Goal: Contribute content

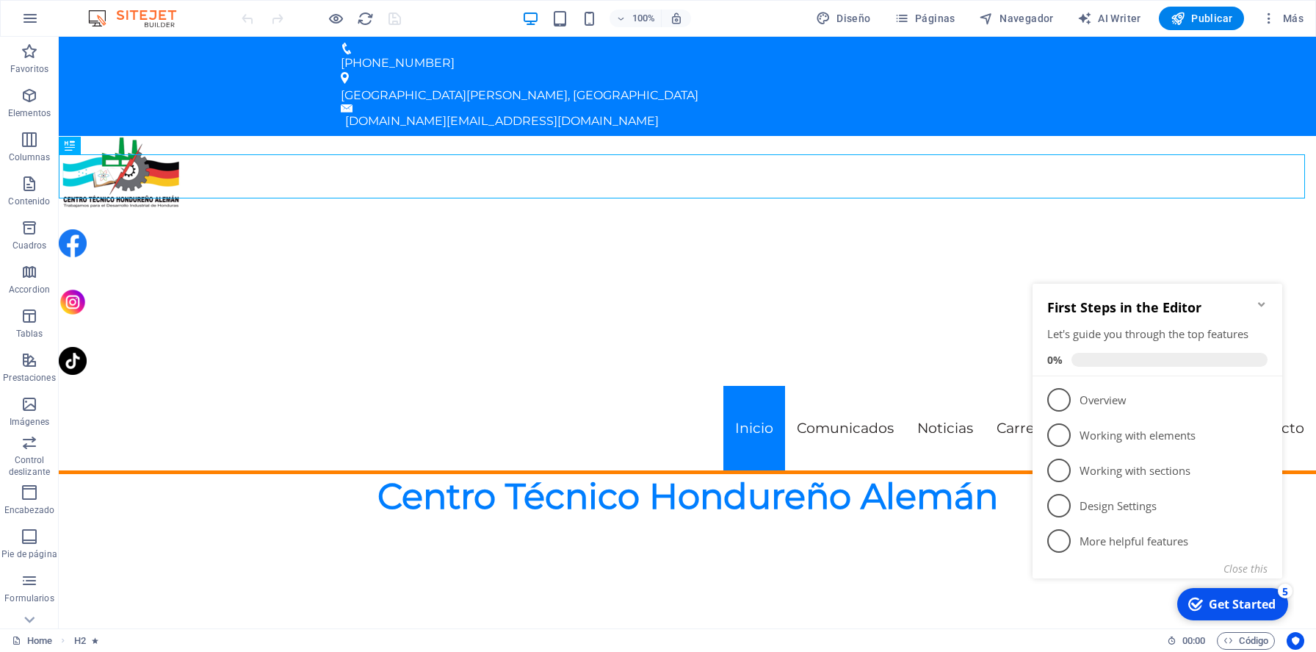
click at [1261, 304] on icon "Minimize checklist" at bounding box center [1261, 304] width 7 height 4
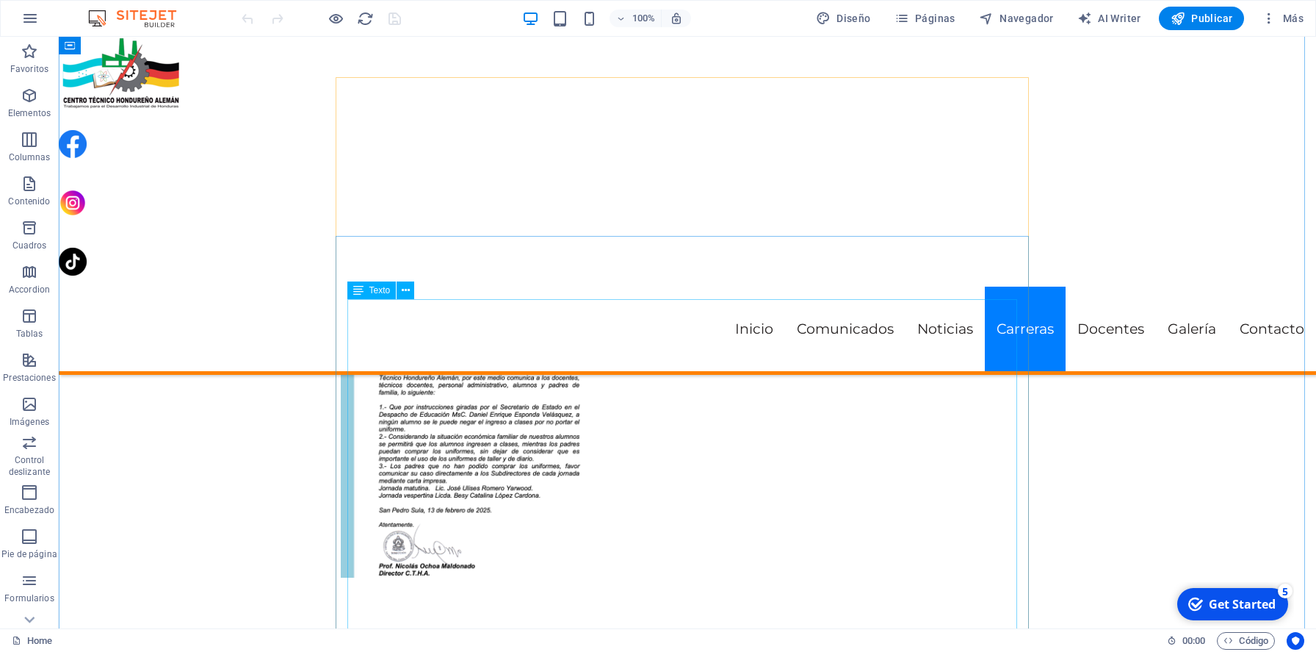
scroll to position [2771, 0]
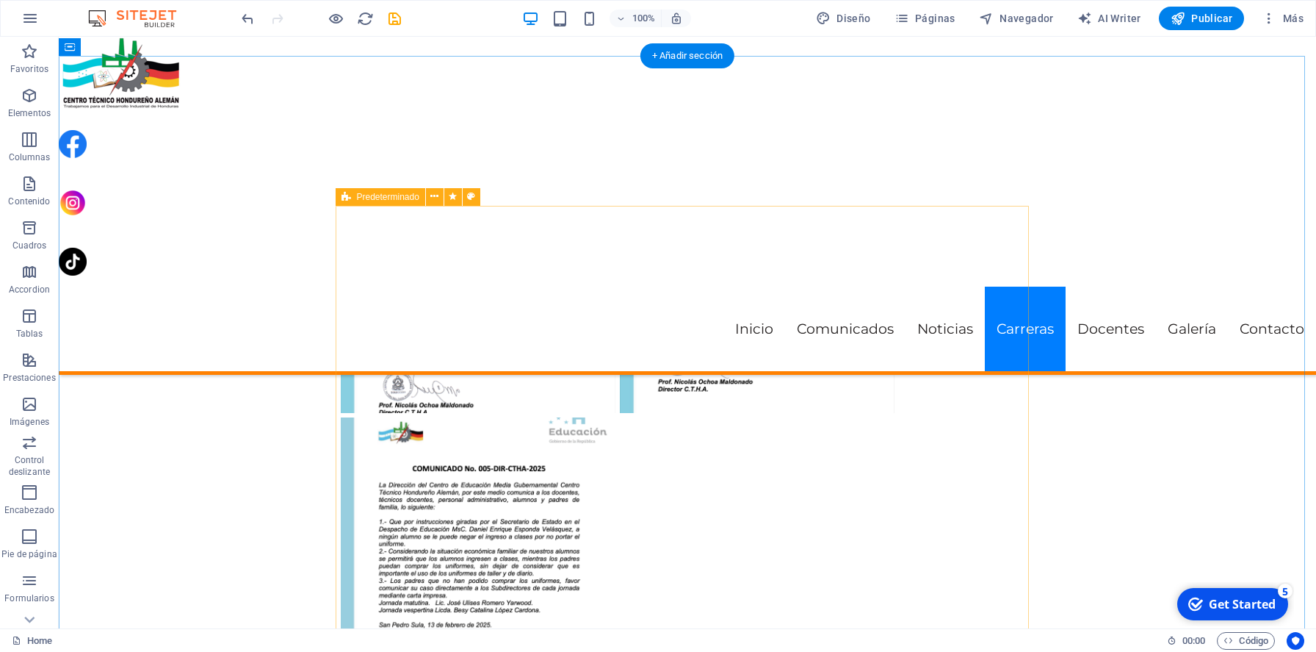
scroll to position [2837, 0]
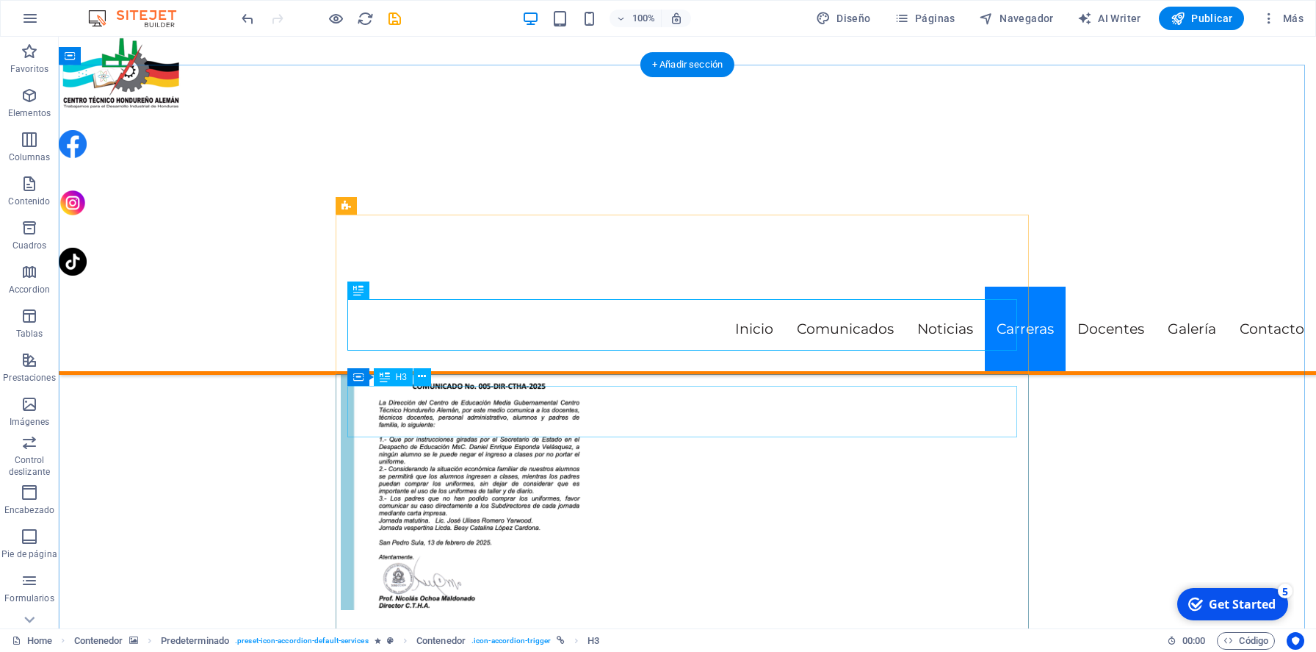
scroll to position [3001, 0]
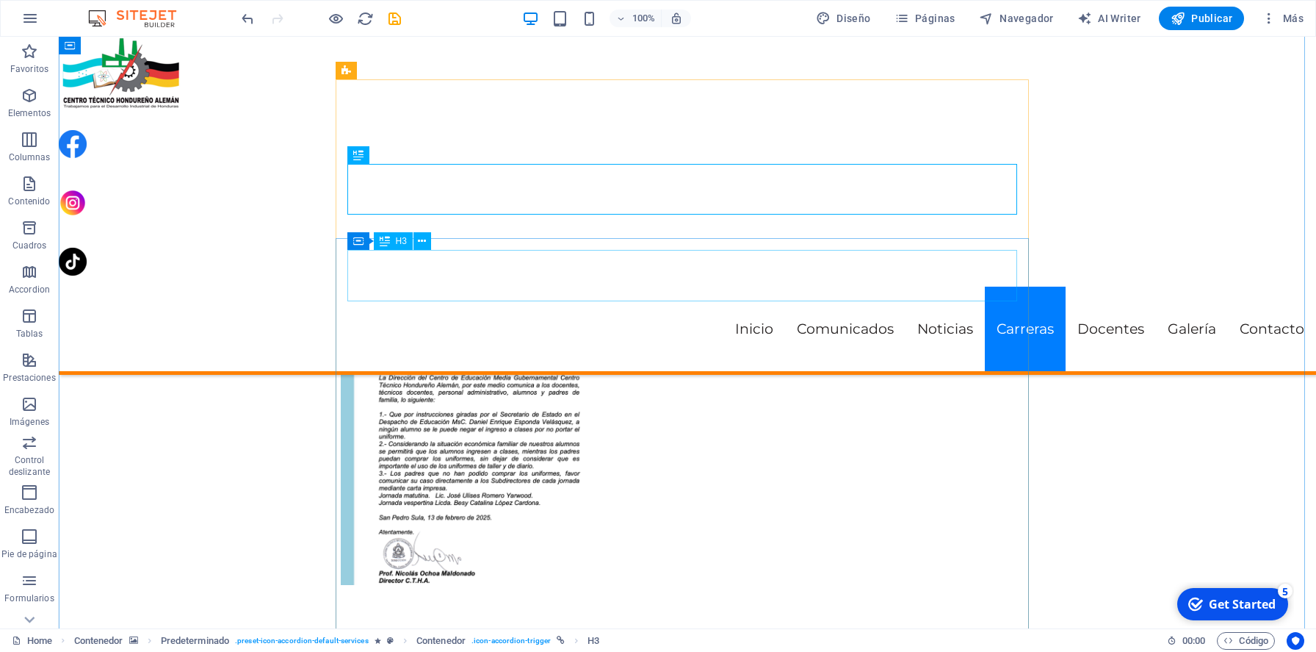
drag, startPoint x: 571, startPoint y: 269, endPoint x: 313, endPoint y: 270, distance: 257.8
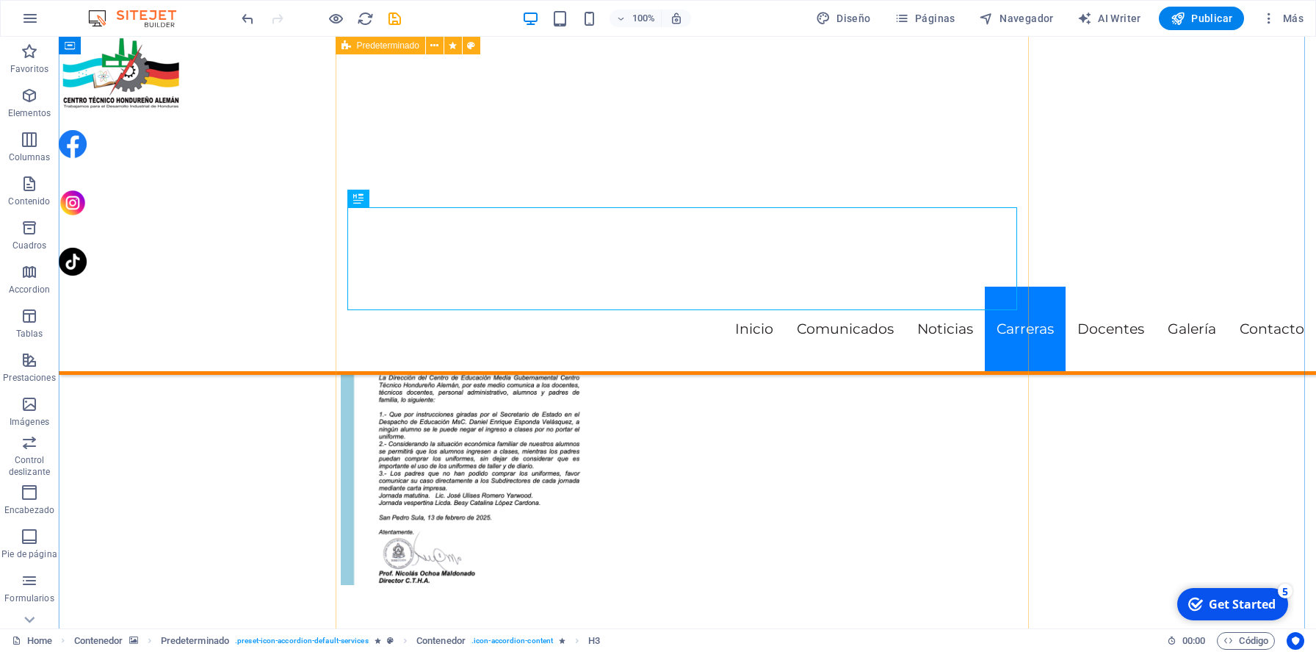
scroll to position [3044, 0]
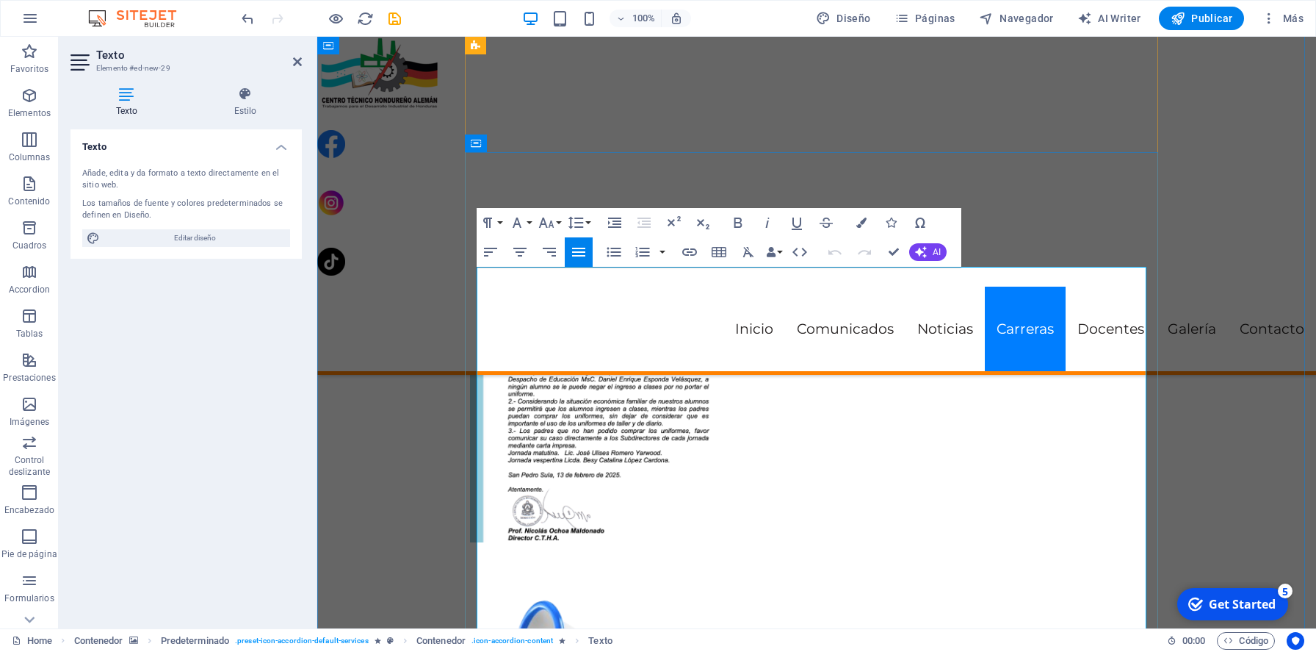
drag, startPoint x: 605, startPoint y: 312, endPoint x: 642, endPoint y: 311, distance: 37.5
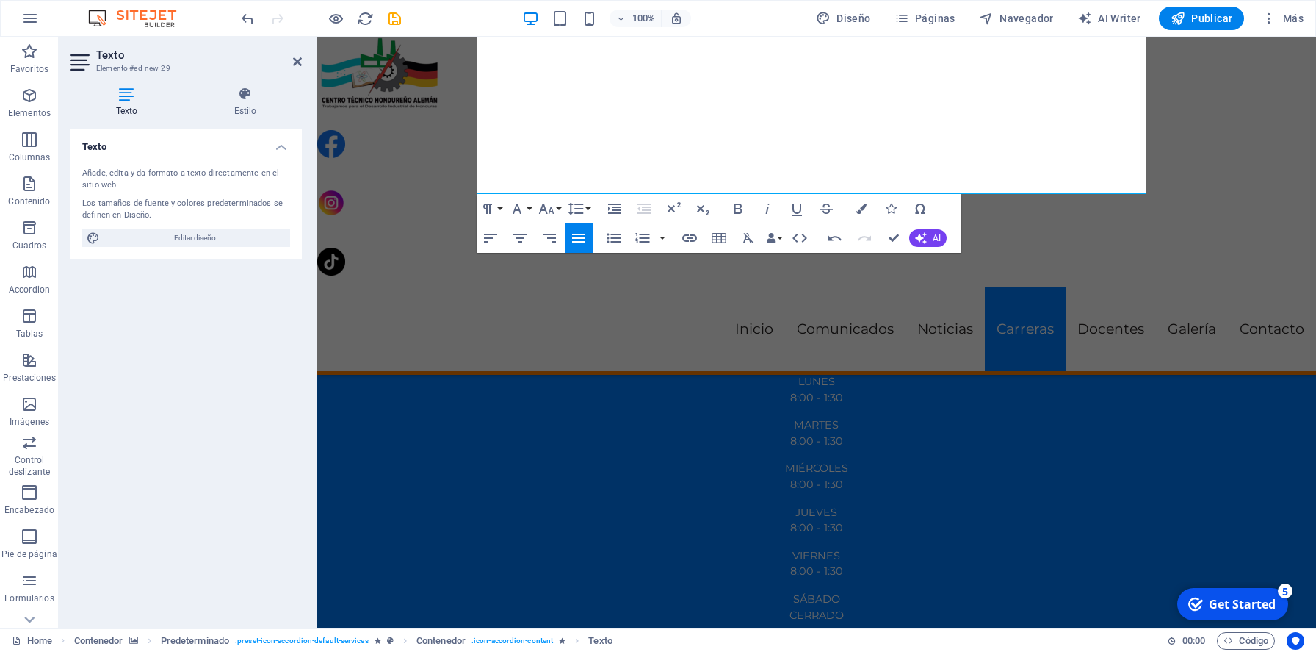
scroll to position [5098, 0]
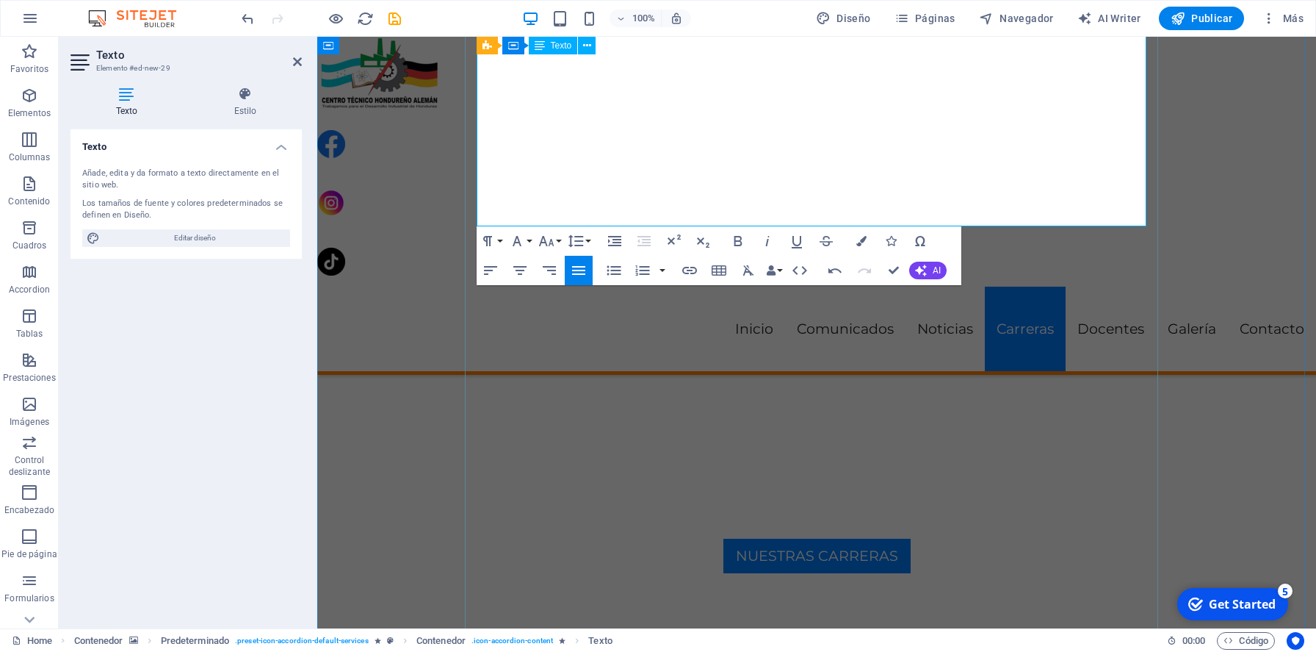
drag, startPoint x: 702, startPoint y: 311, endPoint x: 786, endPoint y: 209, distance: 132.0
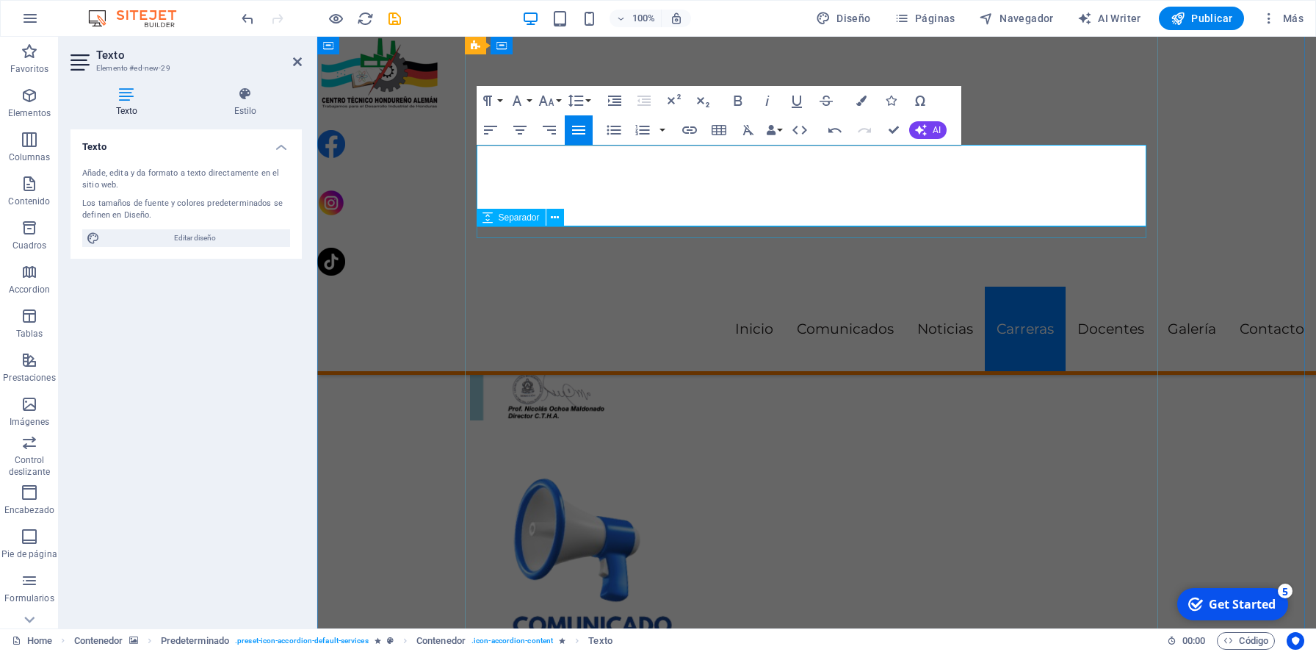
scroll to position [17512, 2]
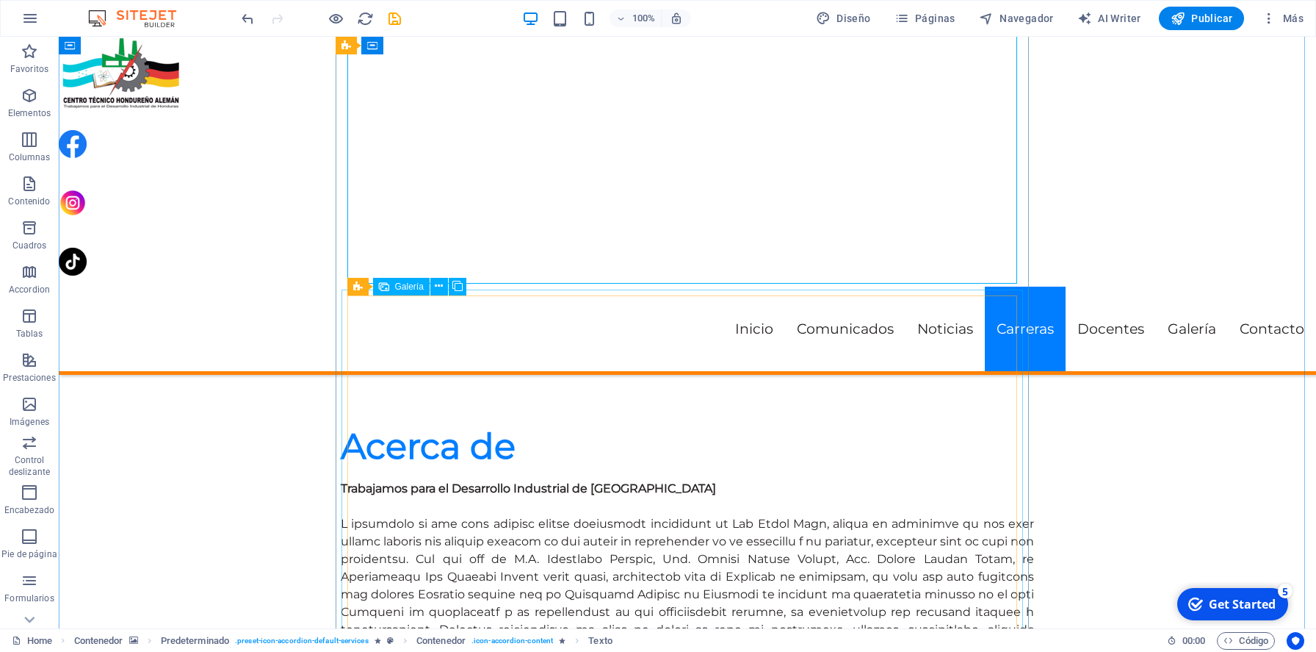
scroll to position [3526, 0]
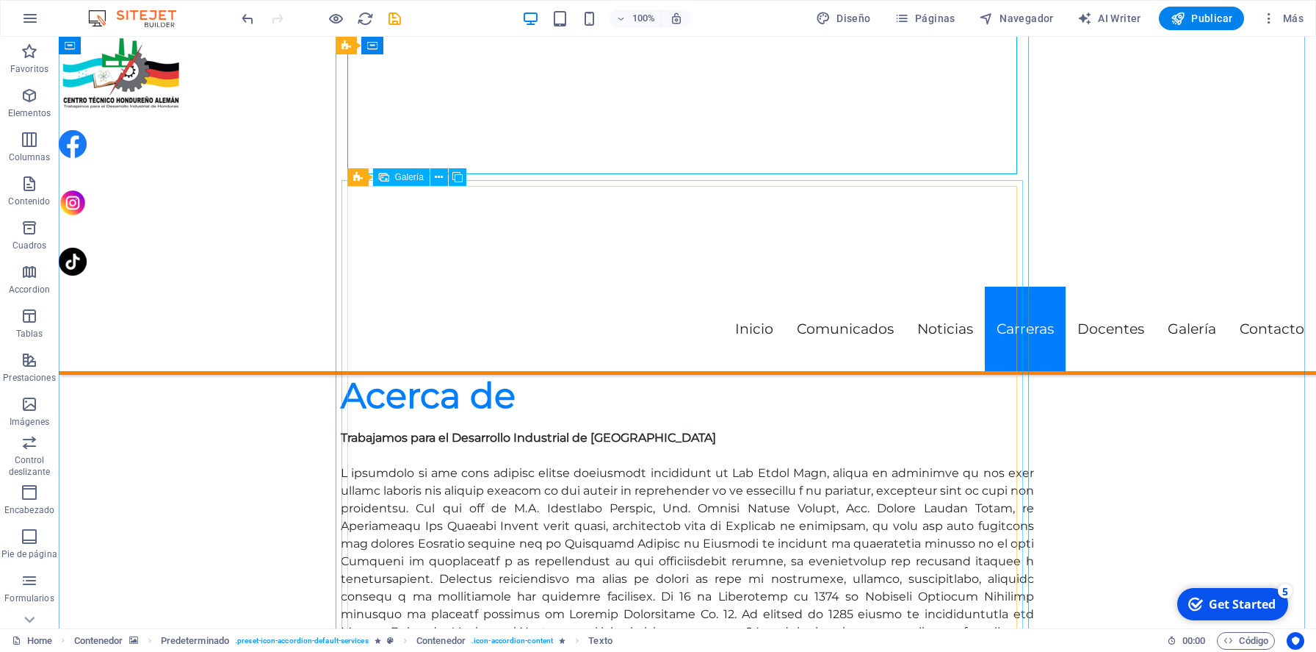
select select "4"
select select "px"
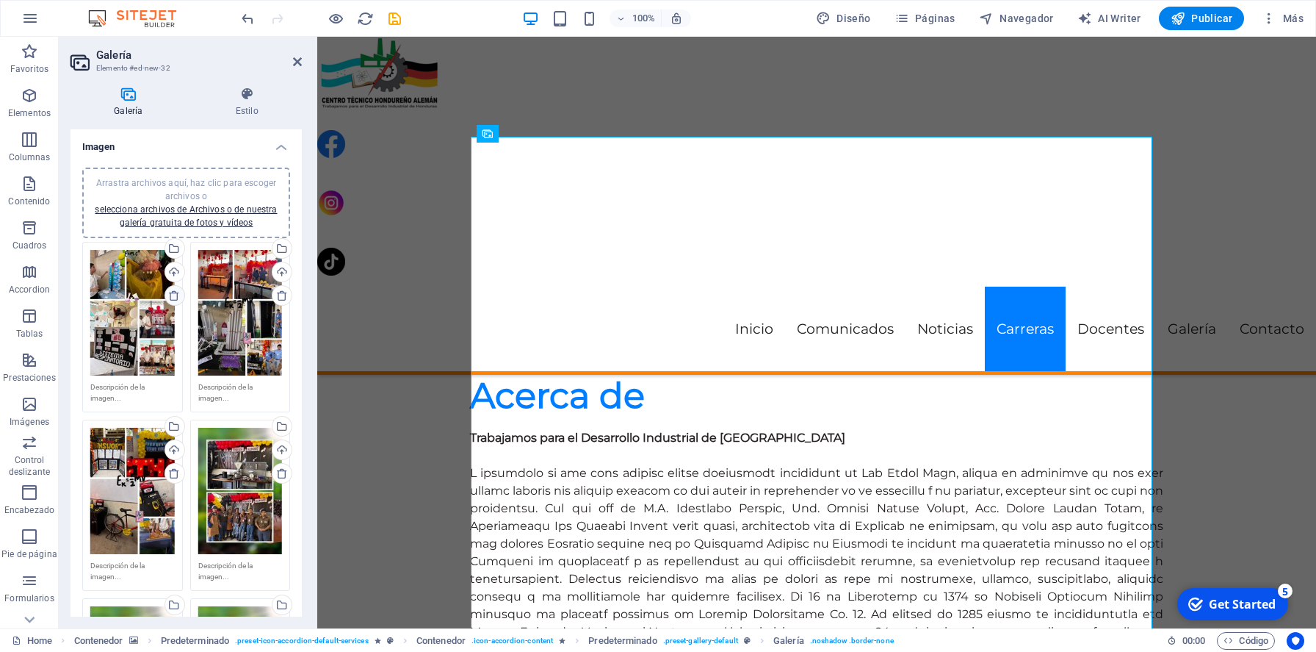
click at [173, 295] on icon at bounding box center [174, 295] width 12 height 12
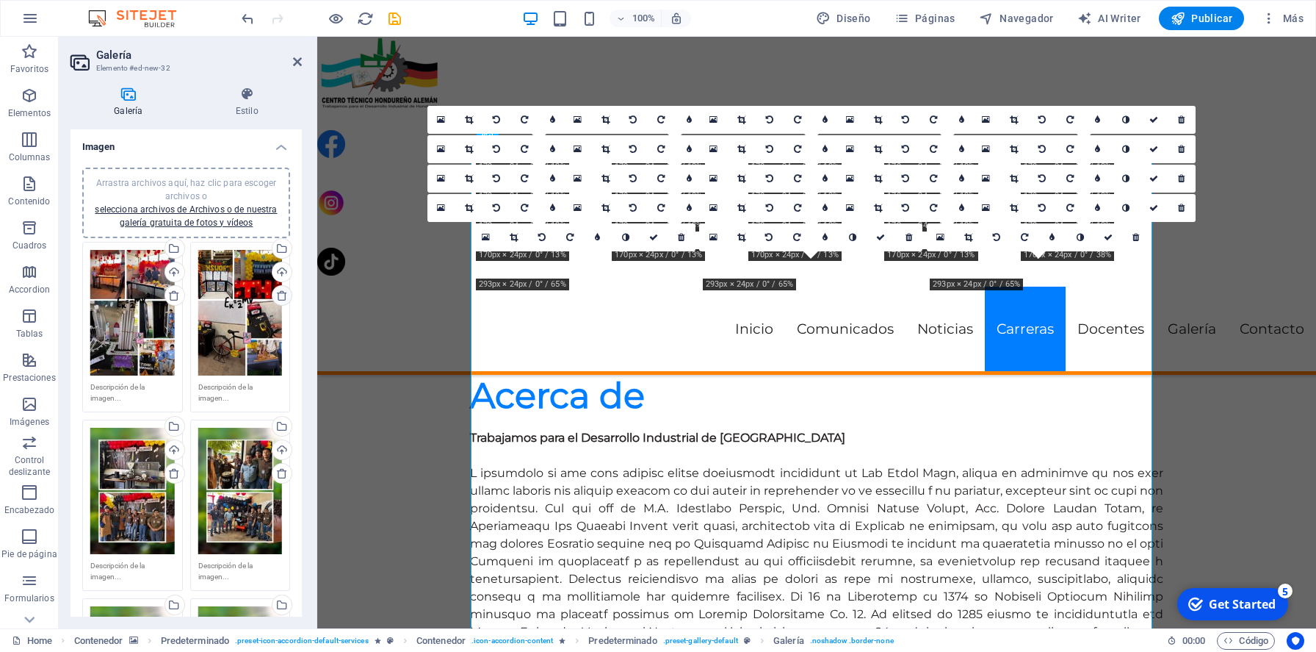
click at [281, 296] on icon at bounding box center [282, 295] width 12 height 12
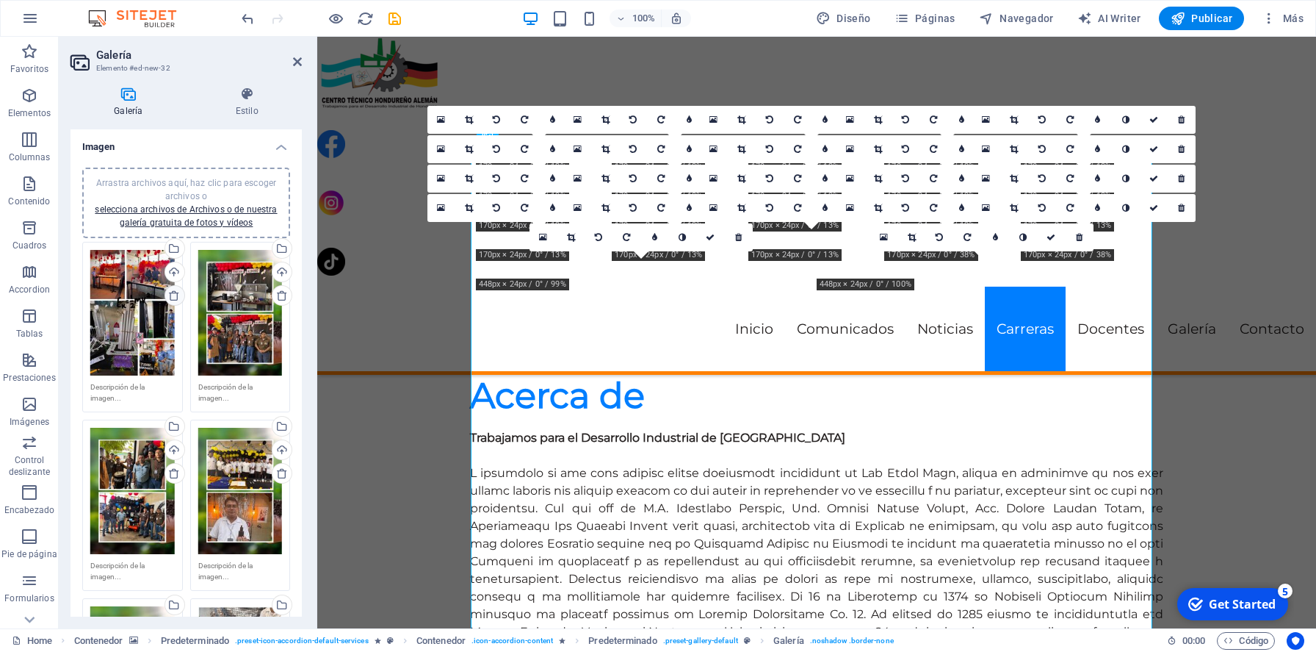
click at [171, 293] on icon at bounding box center [174, 295] width 12 height 12
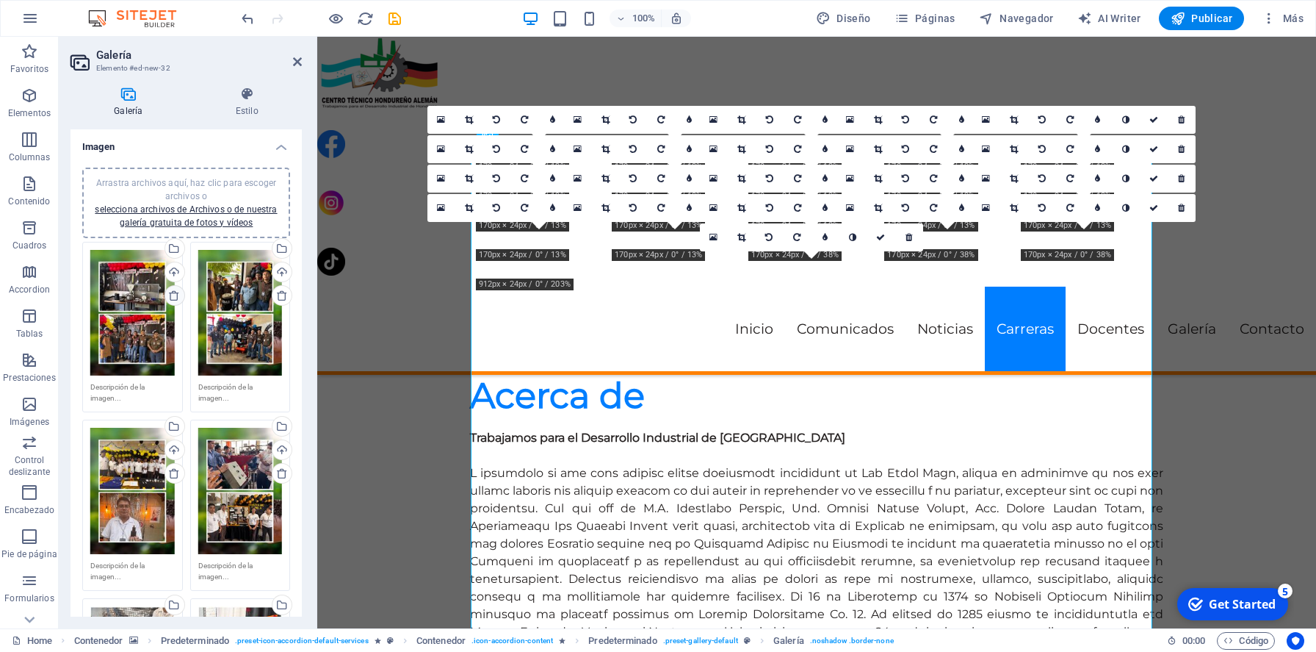
click at [171, 293] on icon at bounding box center [174, 295] width 12 height 12
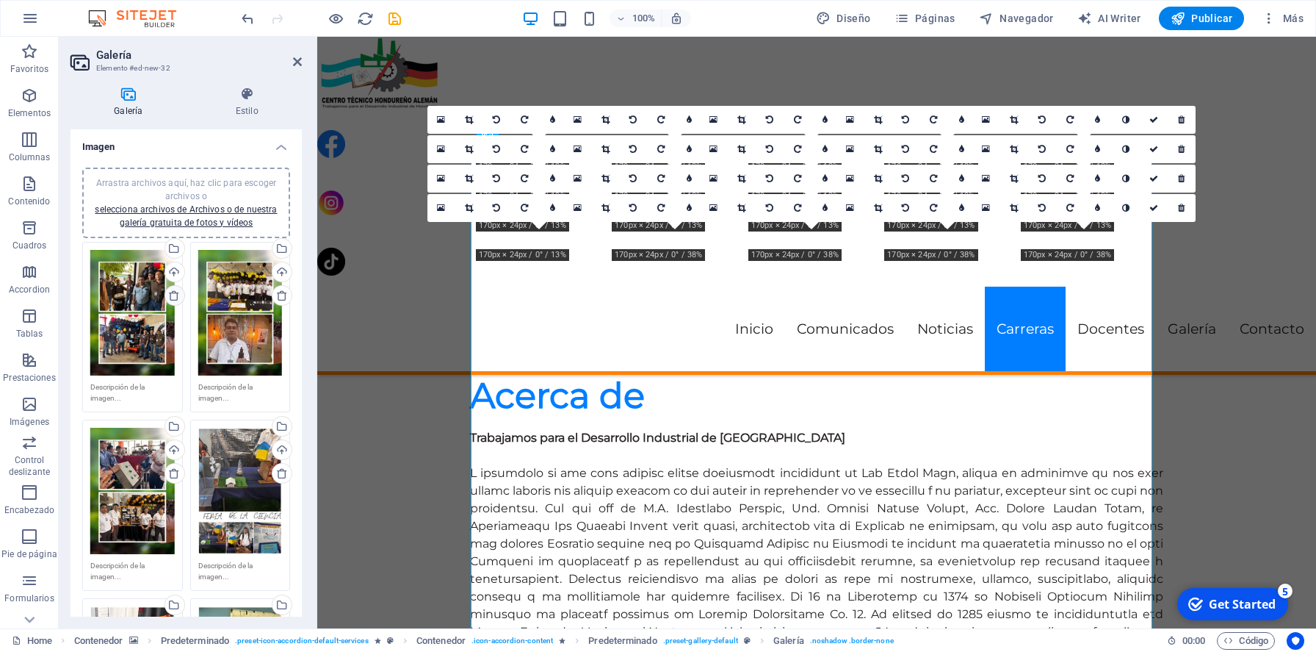
click at [171, 293] on icon at bounding box center [174, 295] width 12 height 12
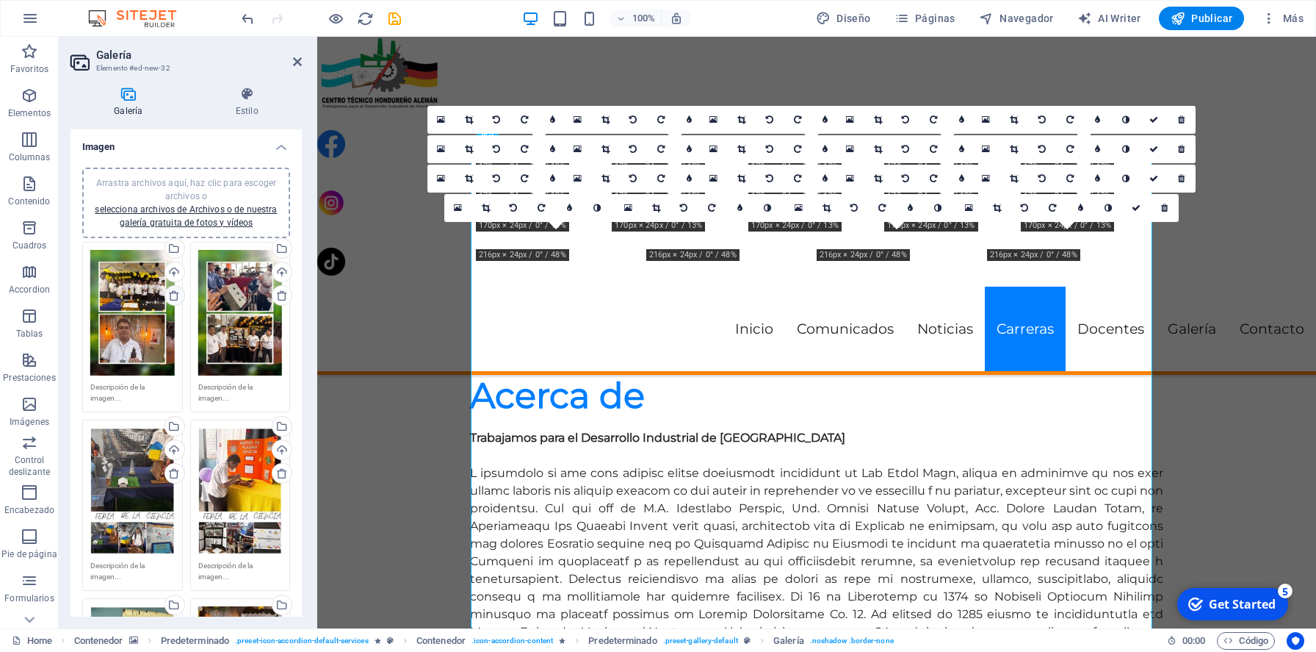
click at [171, 293] on icon at bounding box center [174, 295] width 12 height 12
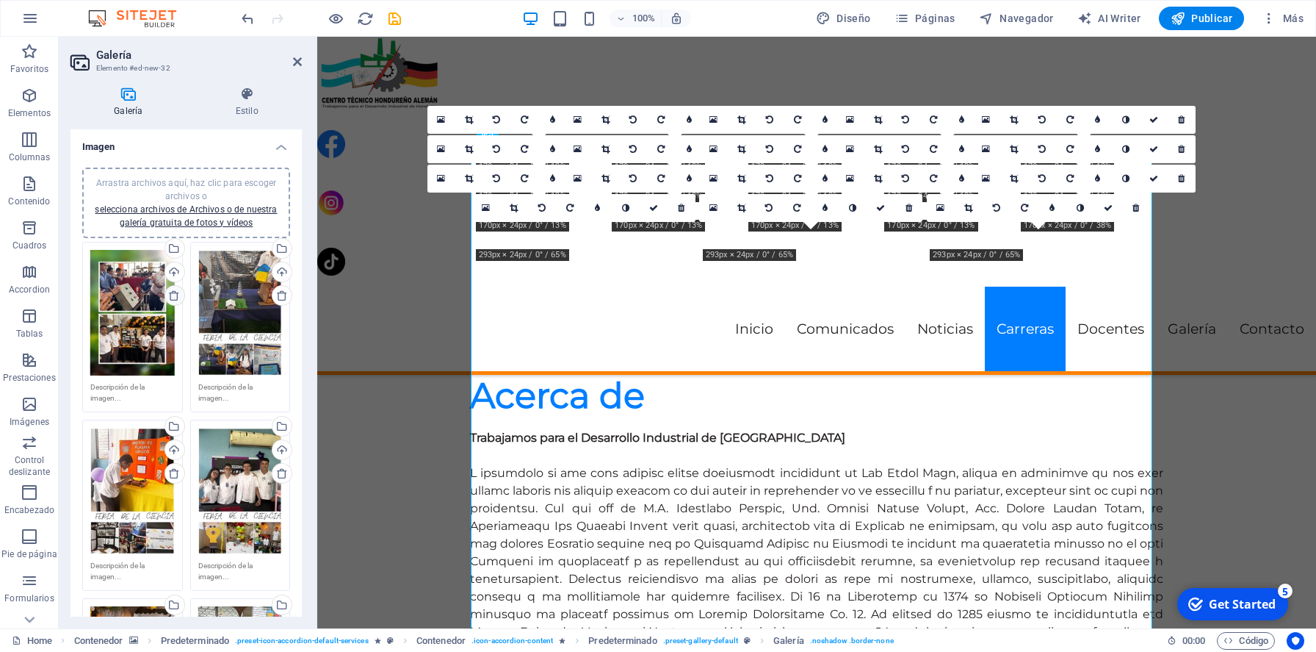
click at [171, 293] on icon at bounding box center [174, 295] width 12 height 12
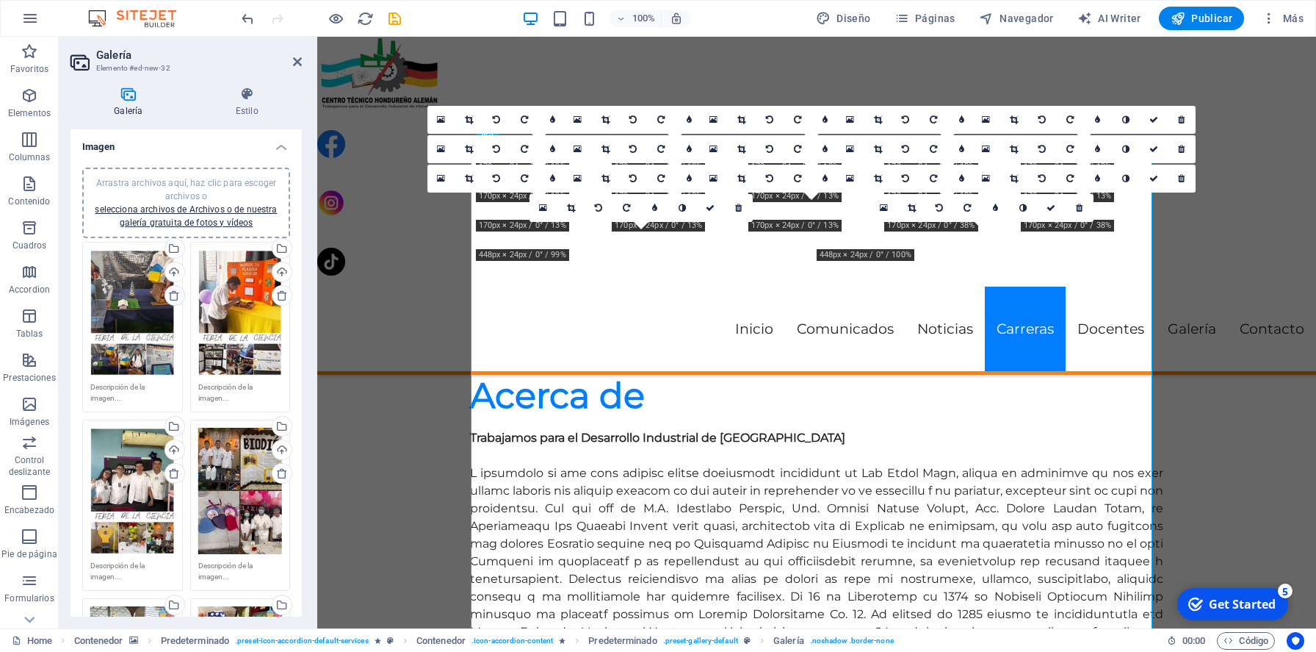
click at [171, 293] on icon at bounding box center [174, 295] width 12 height 12
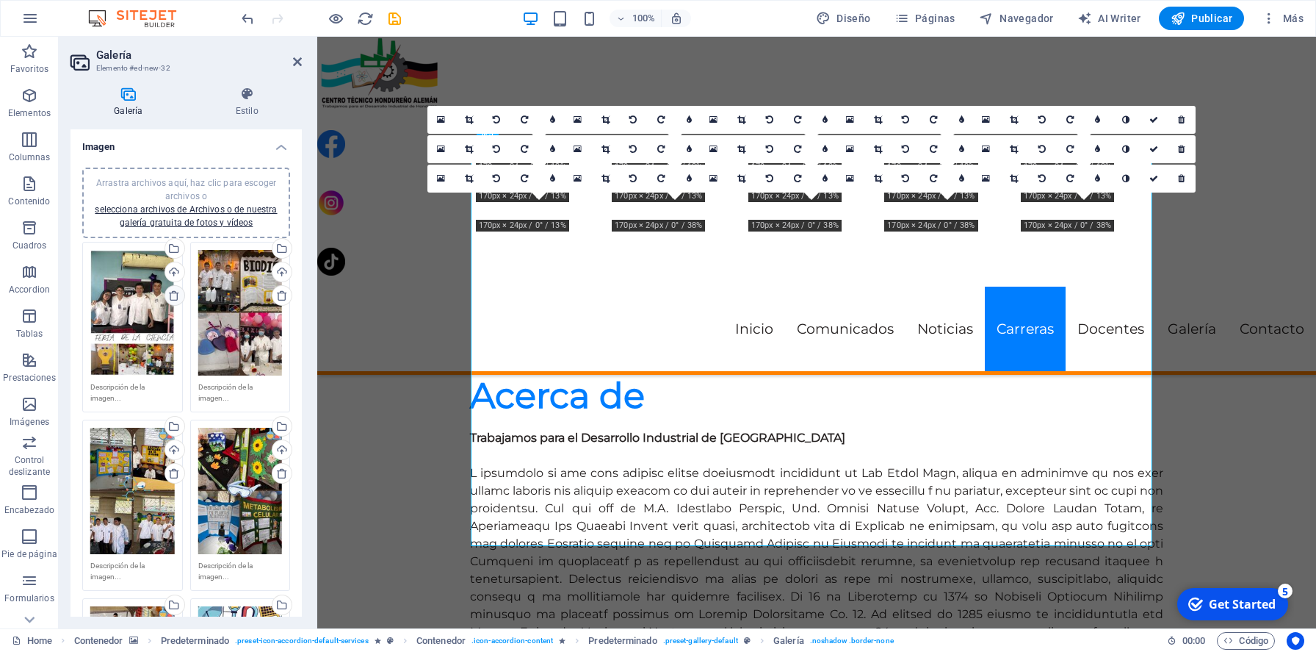
click at [171, 293] on icon at bounding box center [174, 295] width 12 height 12
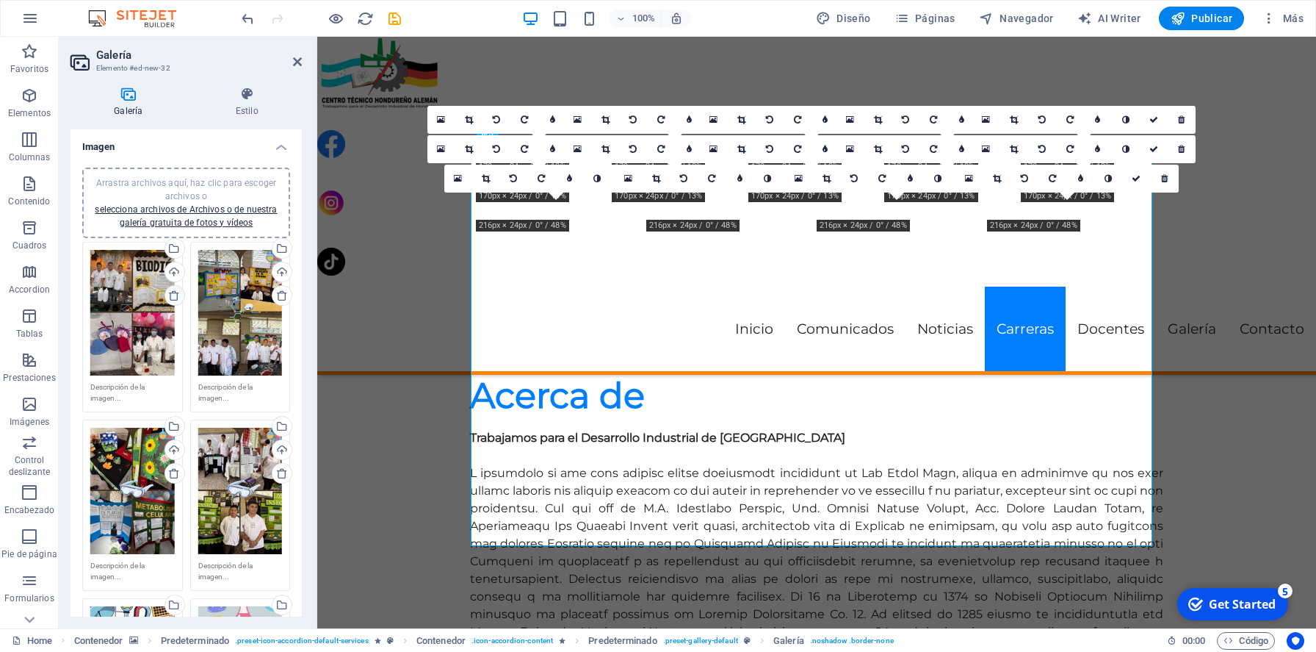
click at [171, 293] on icon at bounding box center [174, 295] width 12 height 12
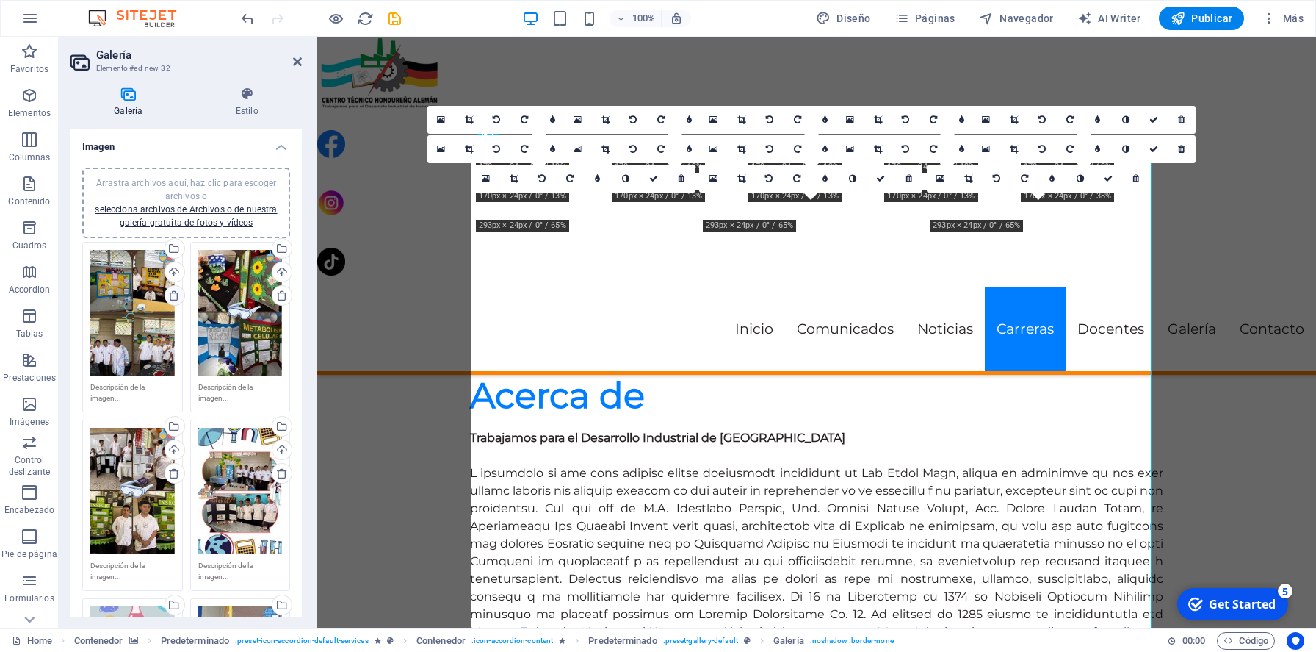
click at [171, 293] on icon at bounding box center [174, 295] width 12 height 12
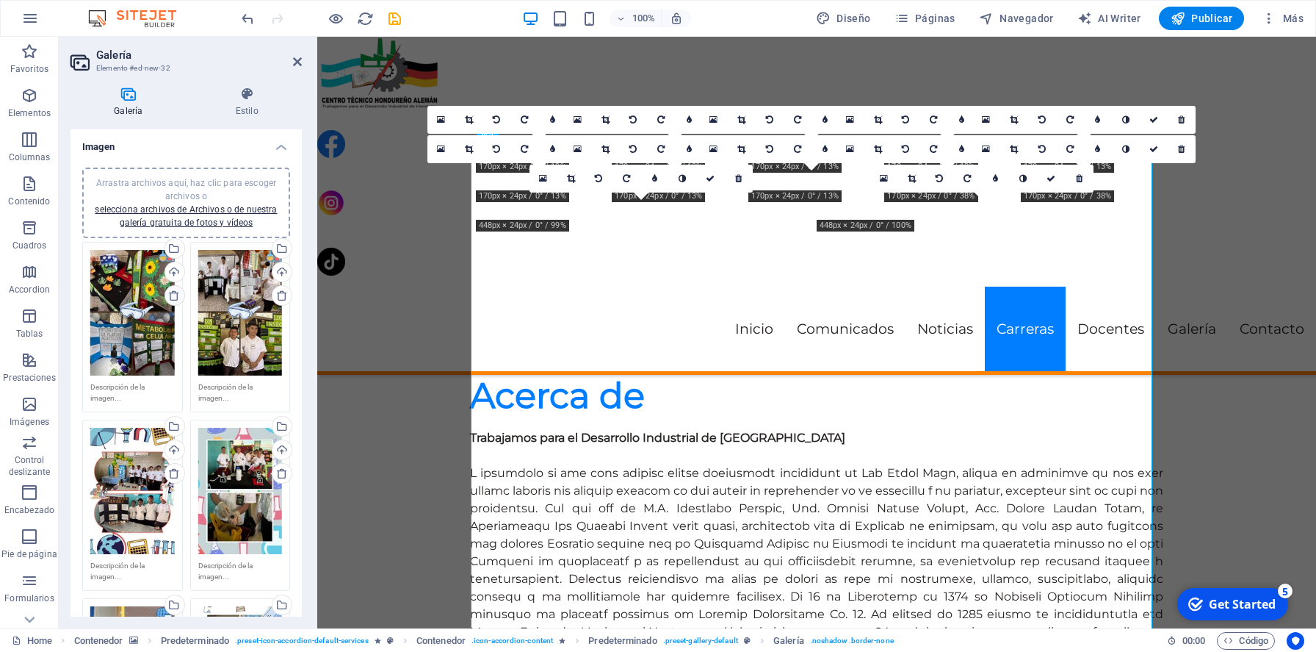
click at [171, 293] on icon at bounding box center [174, 295] width 12 height 12
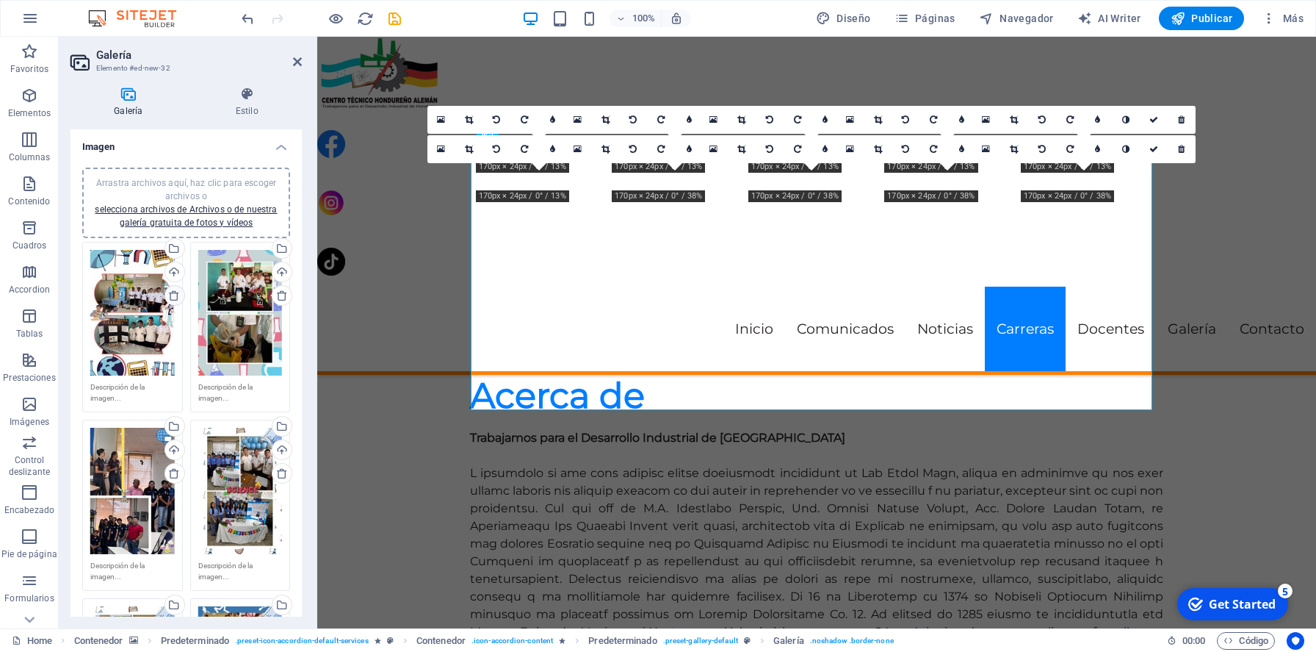
click at [171, 293] on icon at bounding box center [174, 295] width 12 height 12
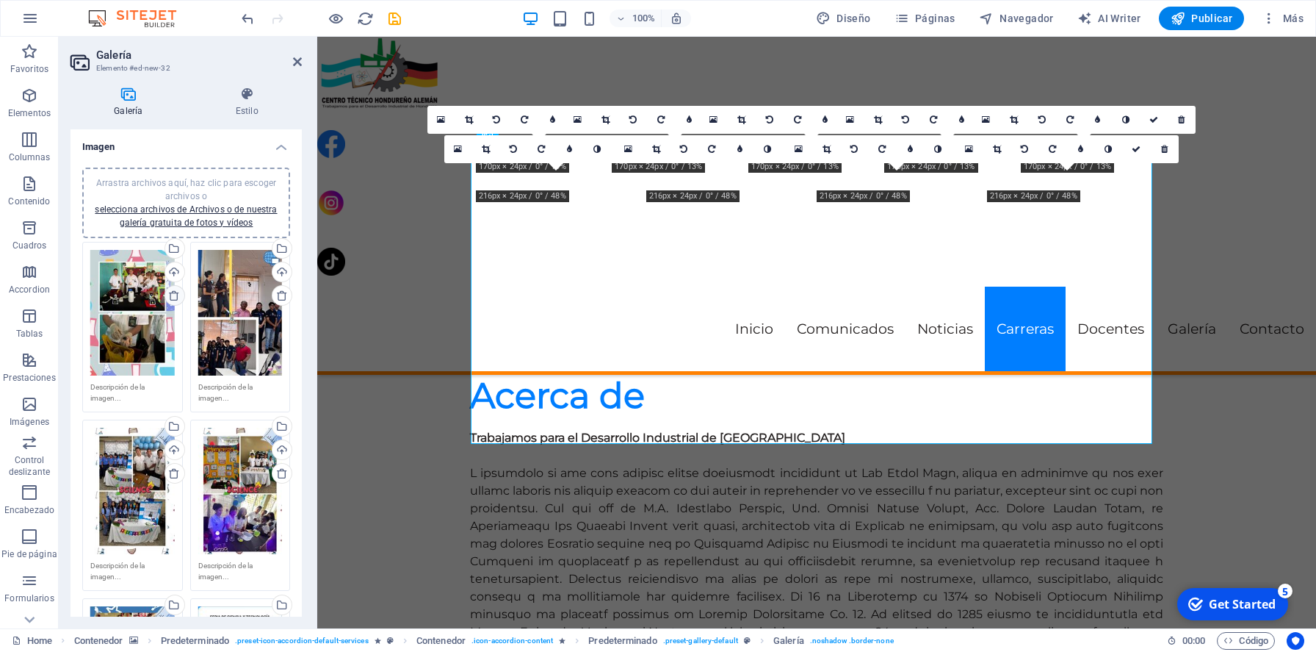
click at [171, 293] on icon at bounding box center [174, 295] width 12 height 12
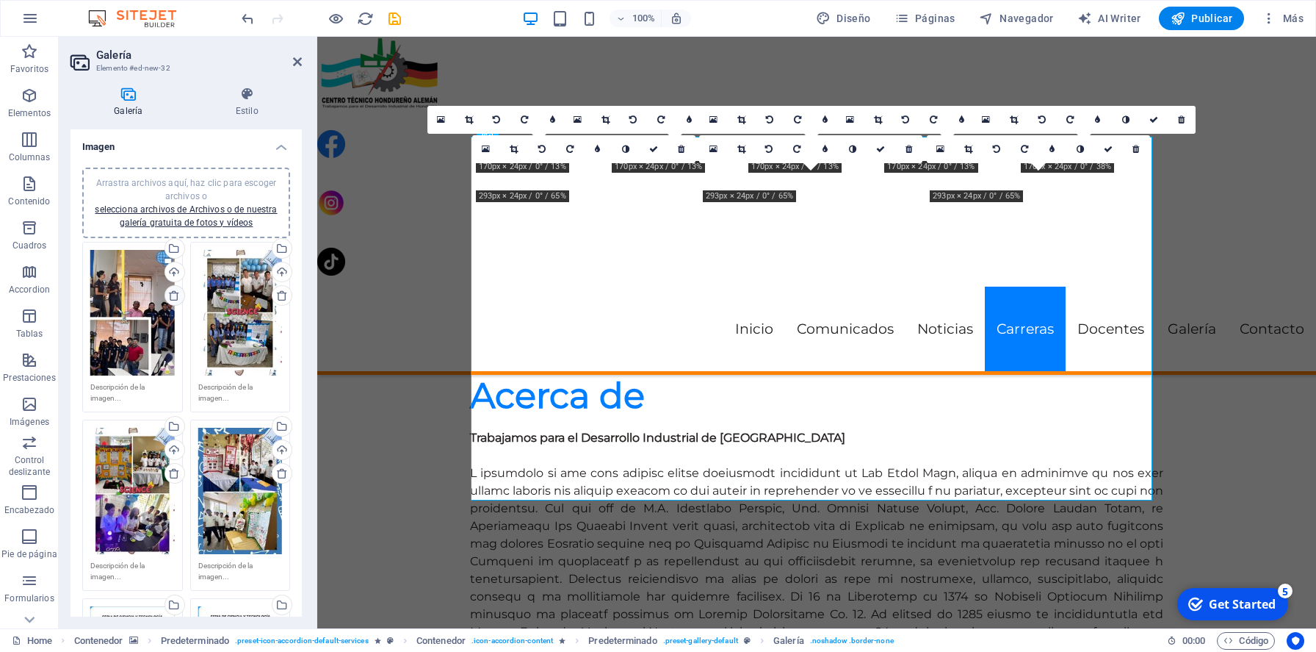
click at [171, 293] on icon at bounding box center [174, 295] width 12 height 12
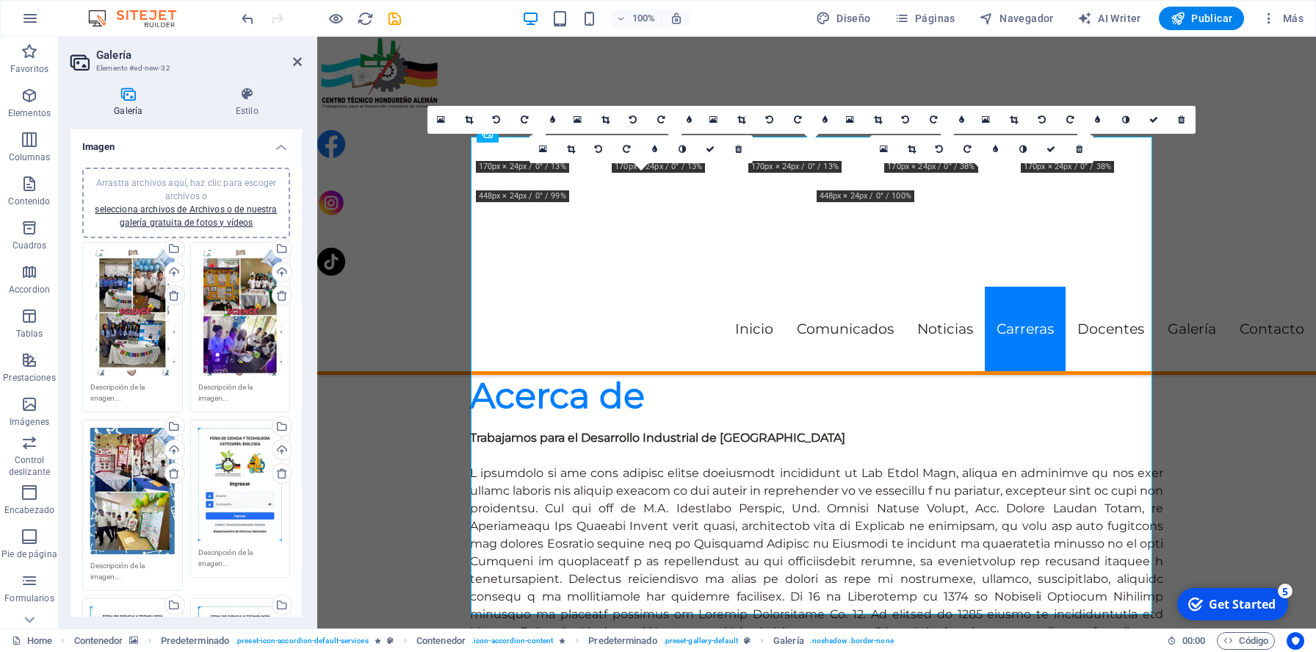
click at [171, 293] on icon at bounding box center [174, 295] width 12 height 12
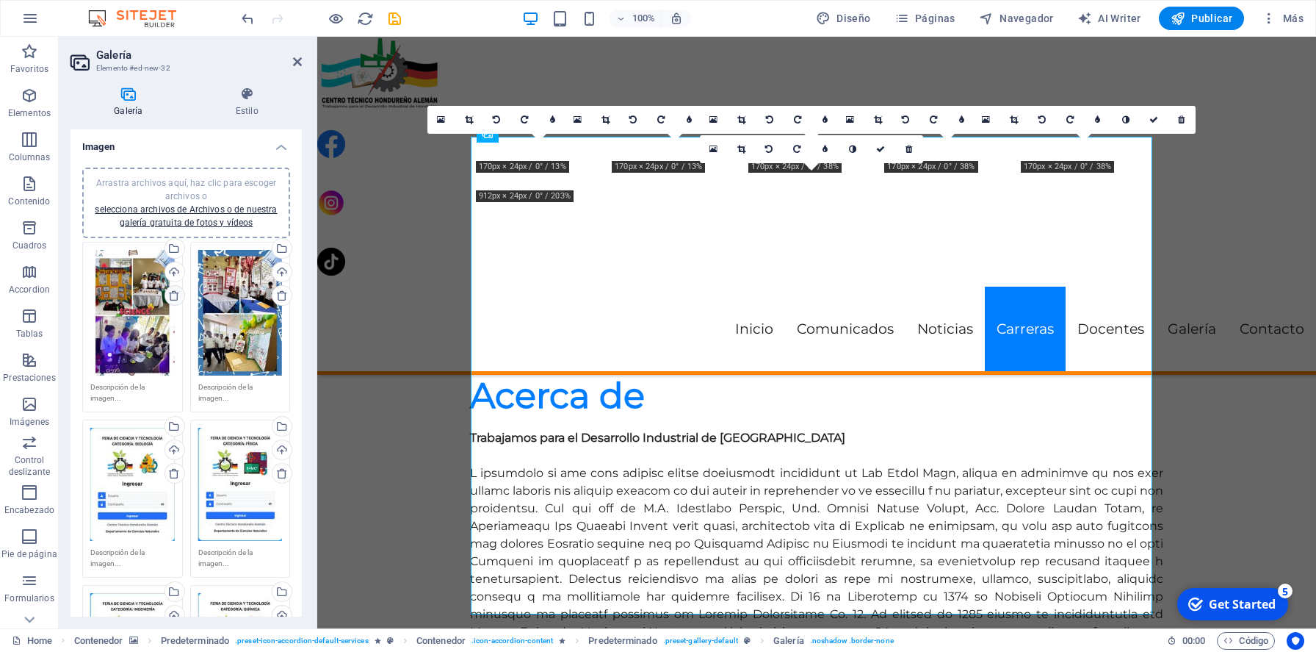
click at [171, 293] on icon at bounding box center [174, 295] width 12 height 12
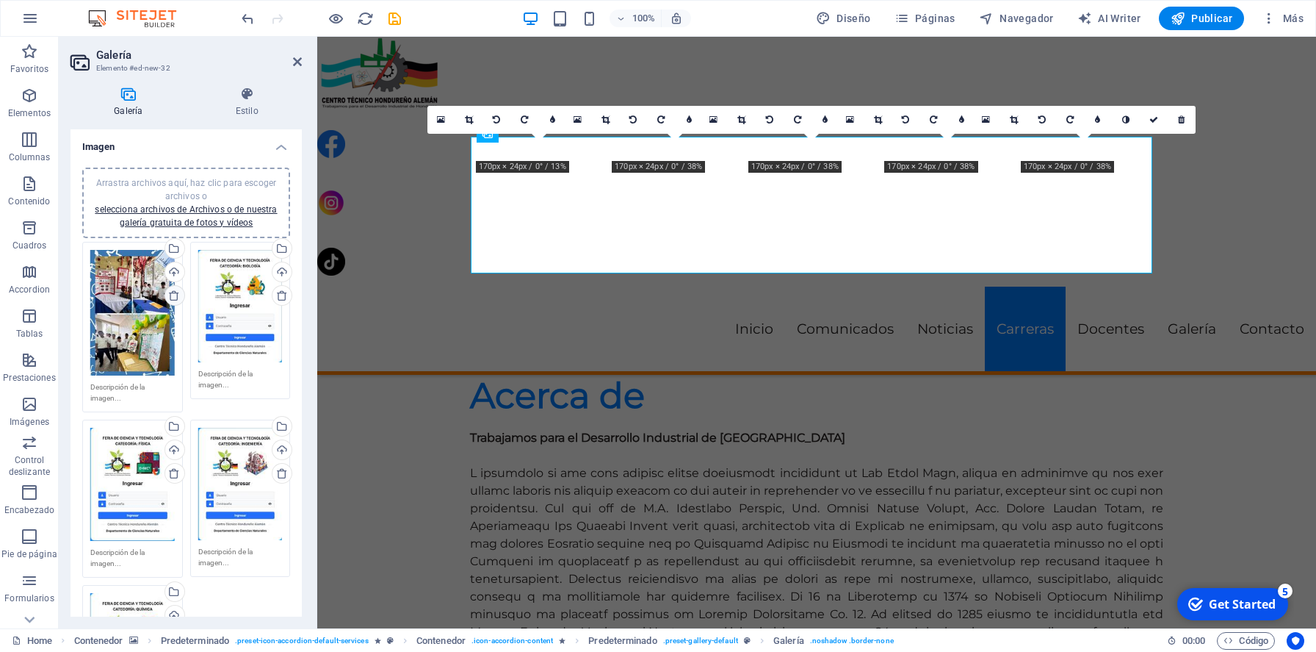
click at [171, 293] on icon at bounding box center [174, 295] width 12 height 12
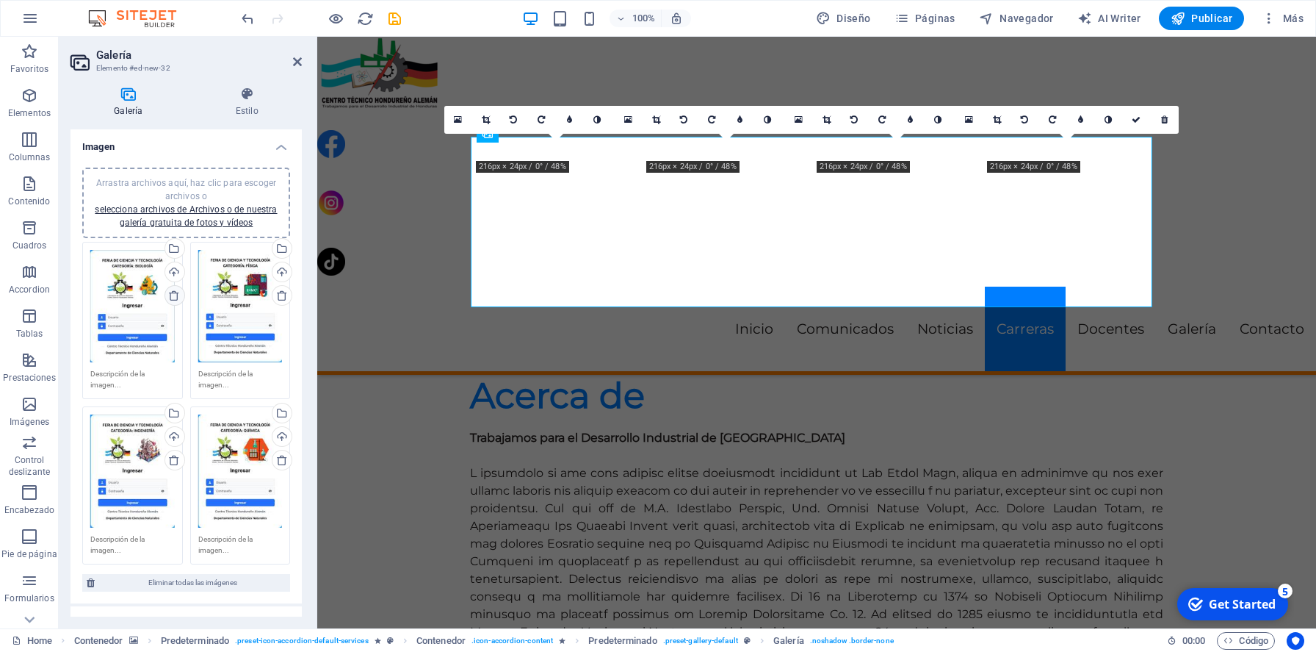
click at [171, 293] on icon at bounding box center [174, 295] width 12 height 12
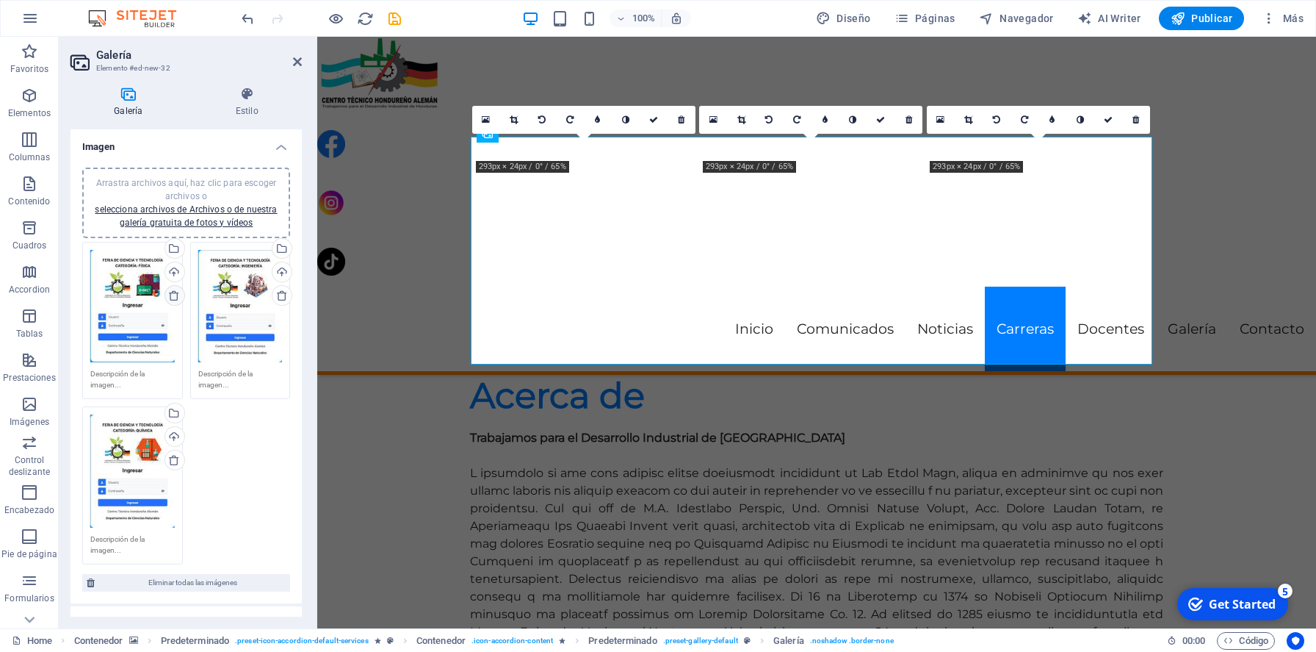
click at [171, 293] on icon at bounding box center [174, 295] width 12 height 12
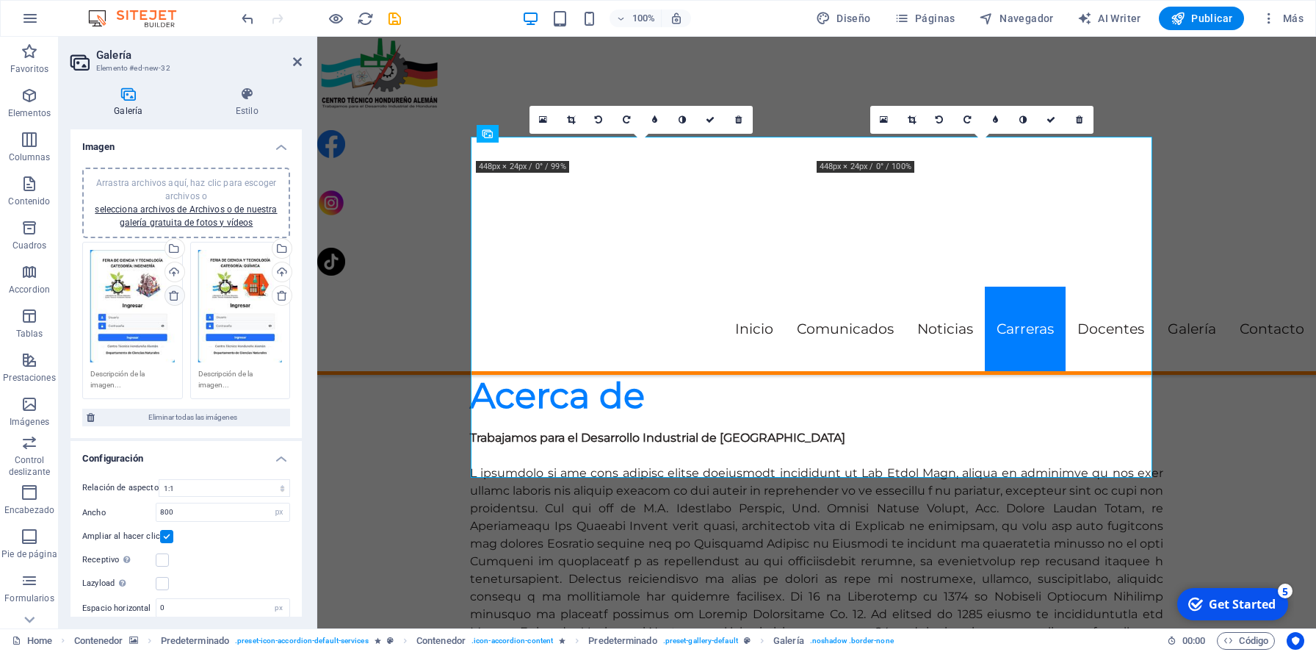
click at [171, 293] on icon at bounding box center [174, 295] width 12 height 12
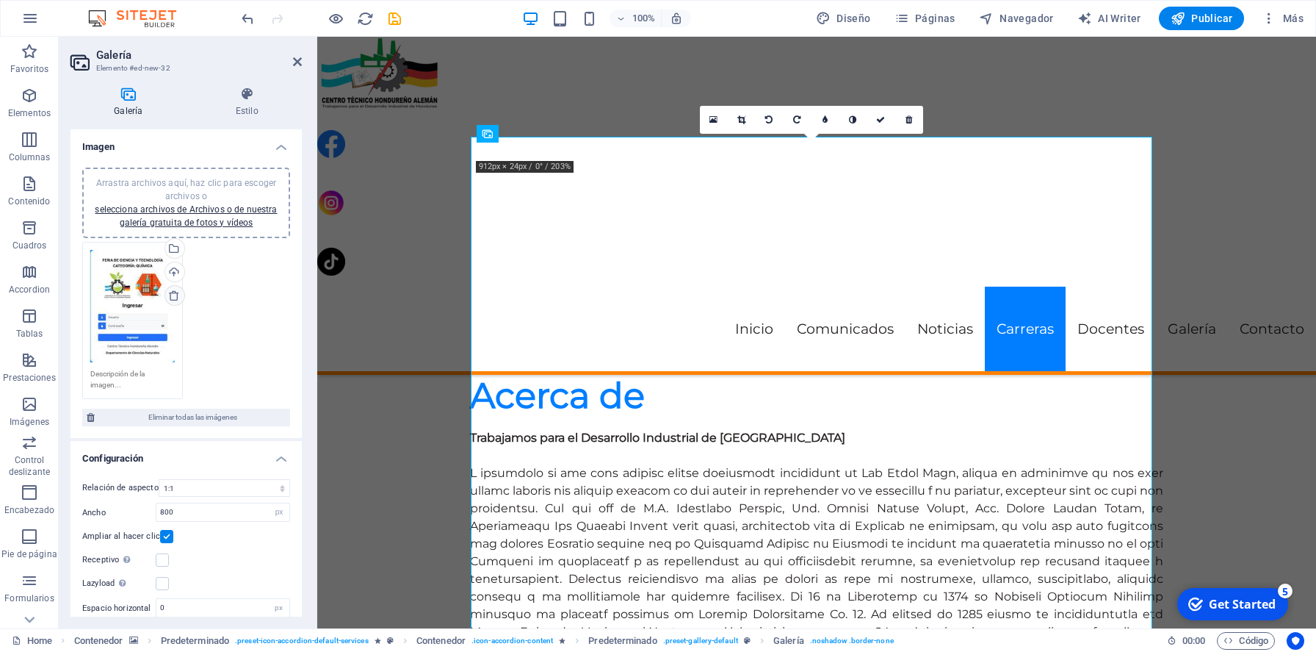
click at [171, 293] on icon at bounding box center [174, 295] width 12 height 12
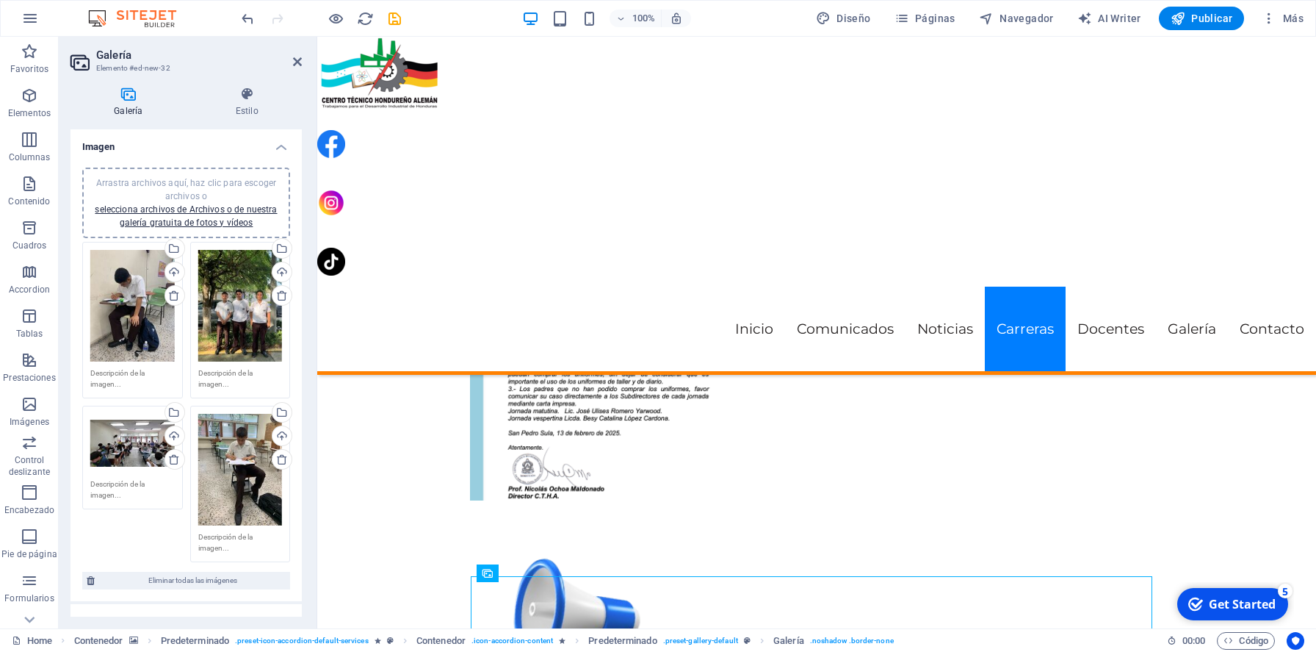
scroll to position [3086, 0]
click at [294, 64] on icon at bounding box center [297, 62] width 9 height 12
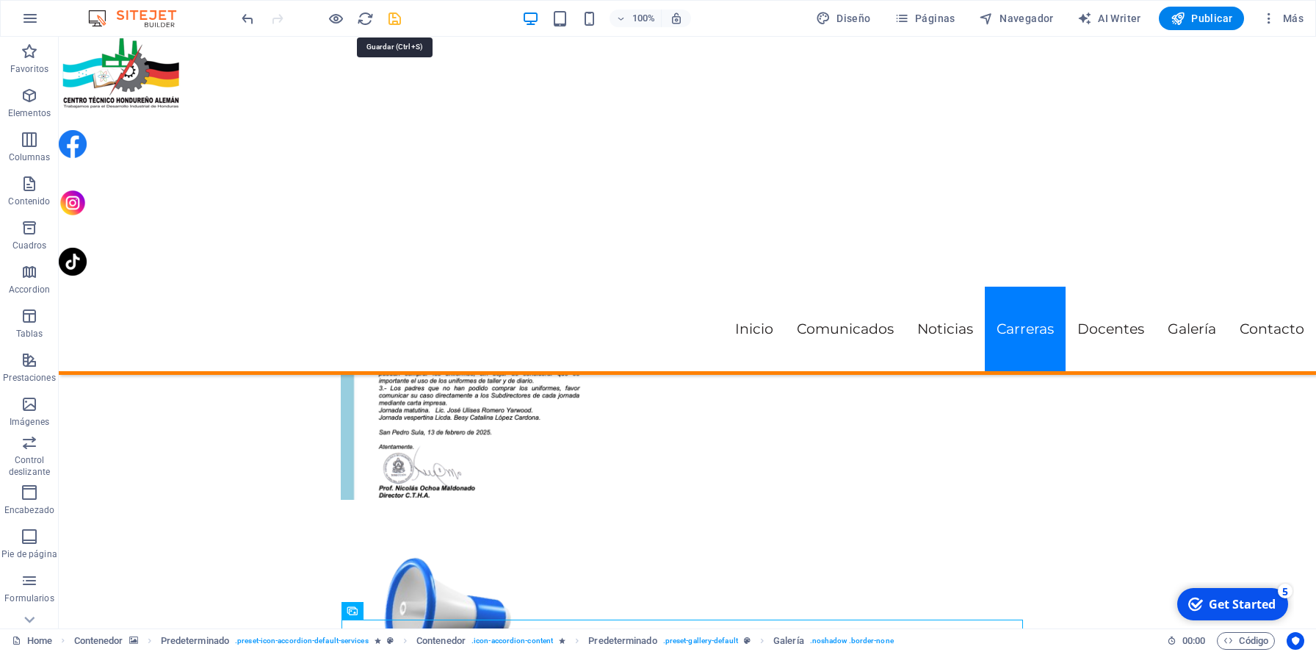
click at [391, 16] on icon "save" at bounding box center [394, 18] width 17 height 17
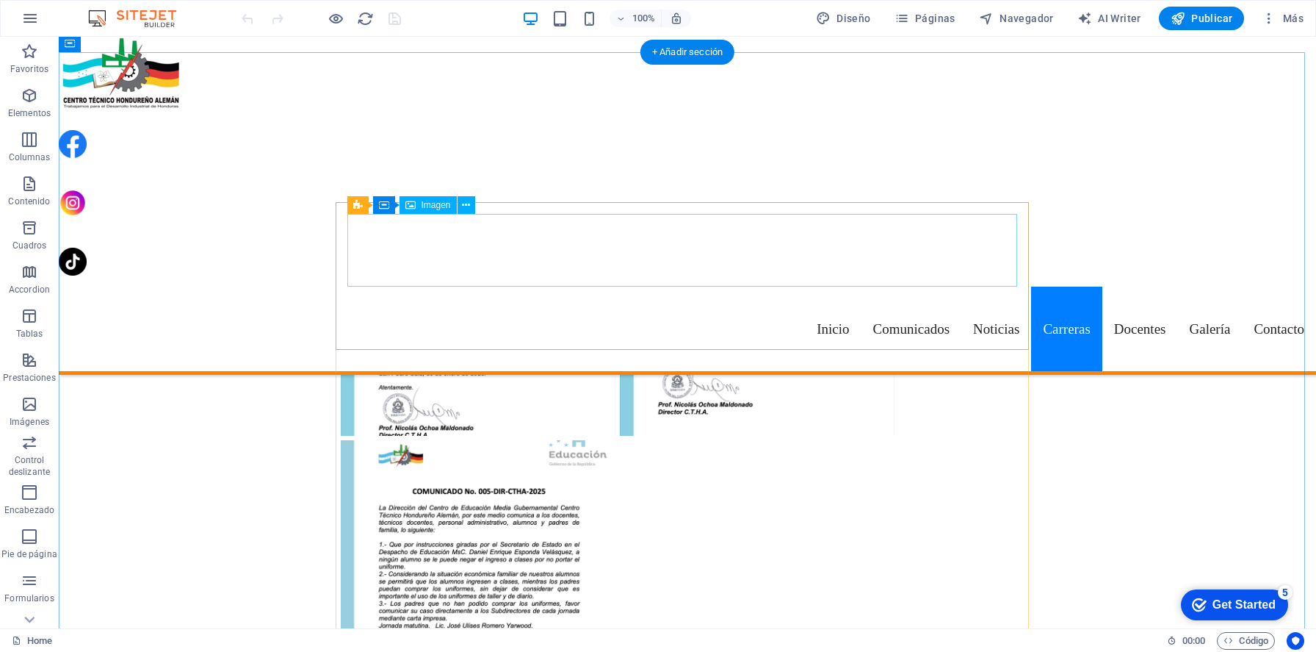
scroll to position [2868, 0]
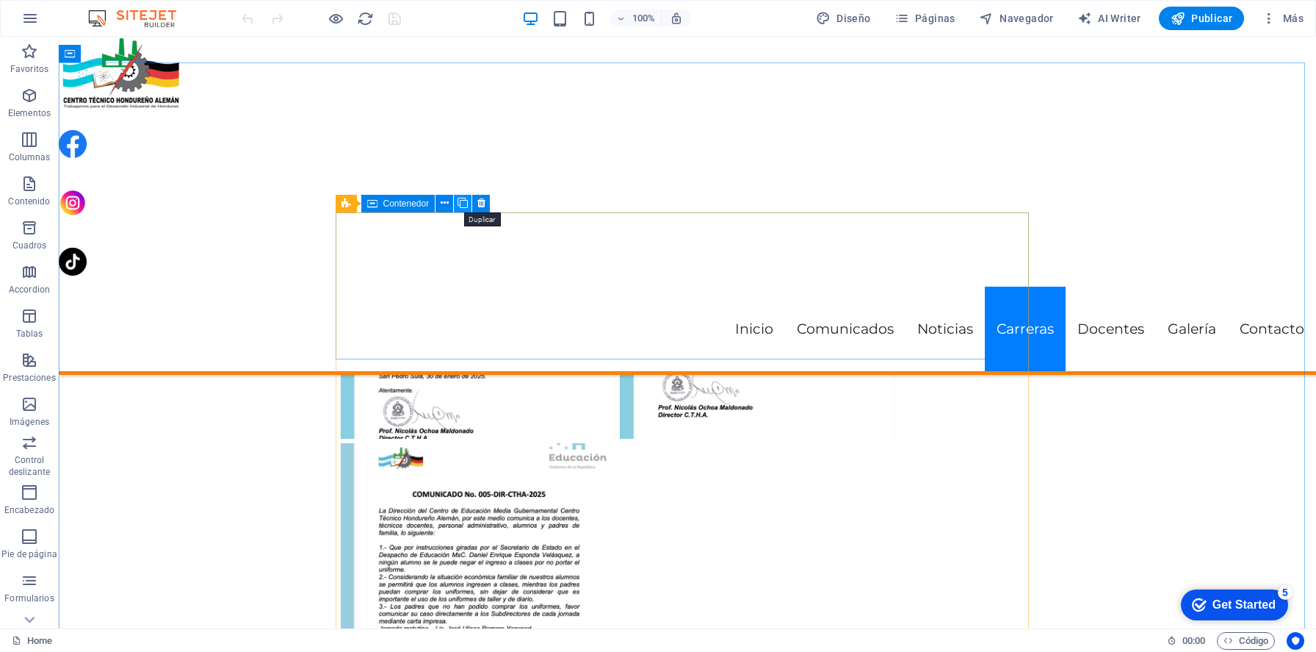
click at [466, 198] on icon at bounding box center [463, 202] width 10 height 15
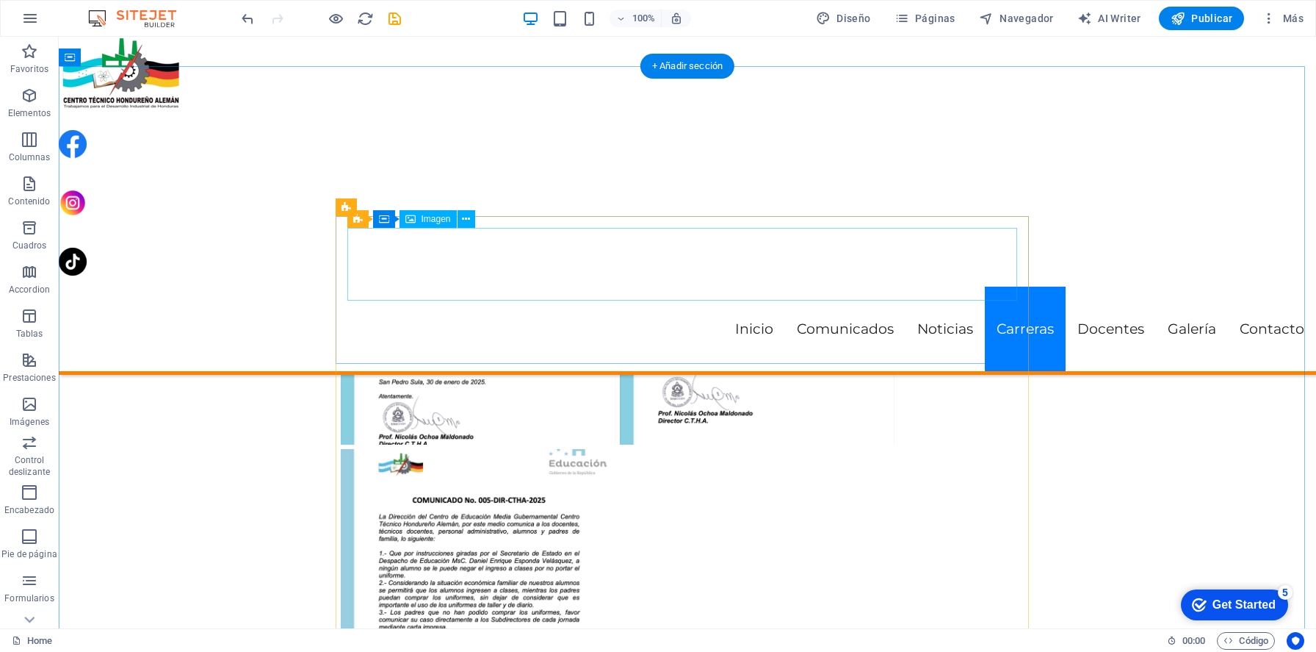
scroll to position [2865, 0]
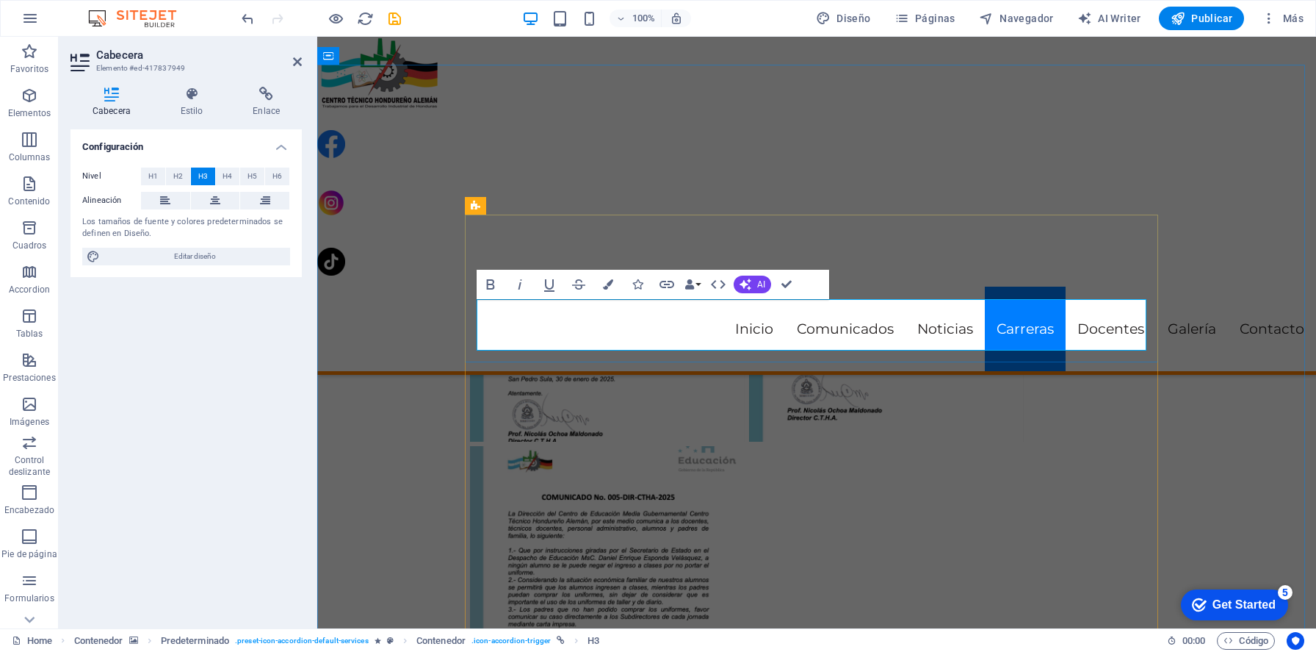
scroll to position [2822, 0]
